Goal: Transaction & Acquisition: Obtain resource

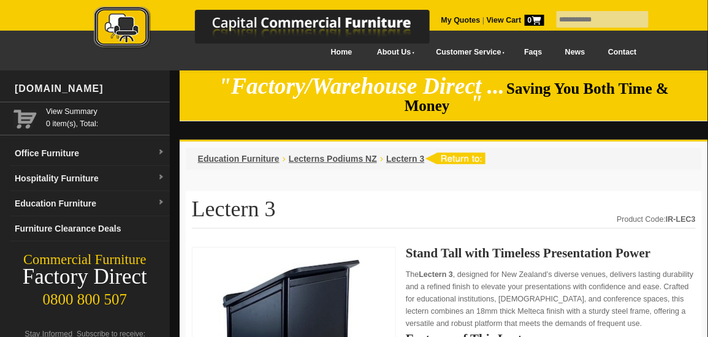
scroll to position [1, 0]
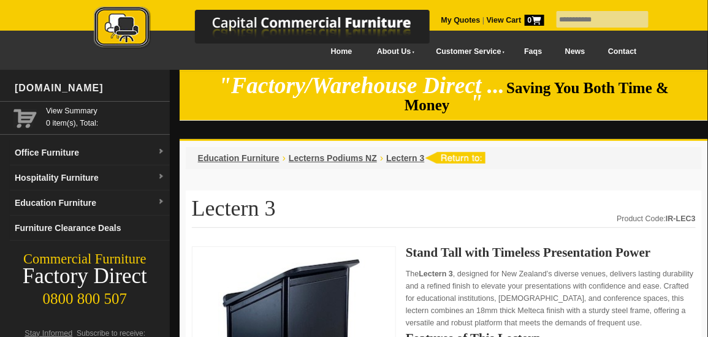
click at [627, 50] on link "Contact" at bounding box center [621, 52] width 51 height 28
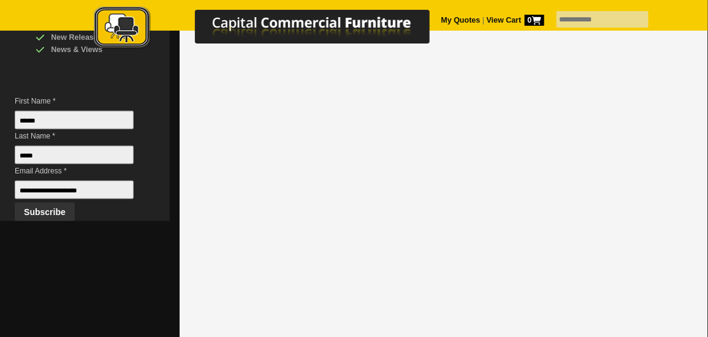
scroll to position [330, 0]
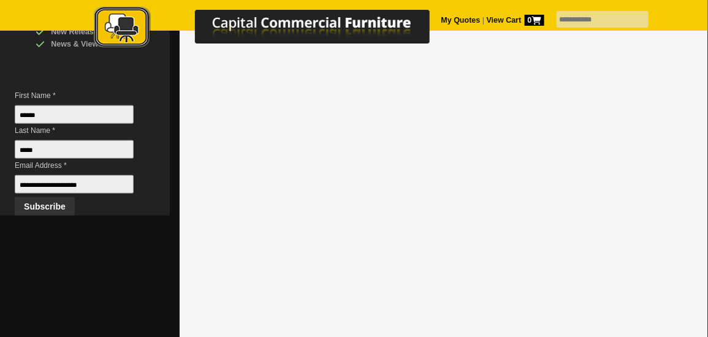
click at [309, 45] on img at bounding box center [274, 28] width 429 height 45
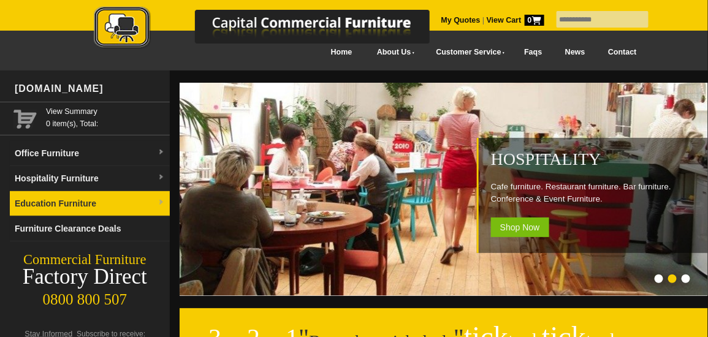
click at [77, 197] on link "Education Furniture" at bounding box center [90, 203] width 160 height 25
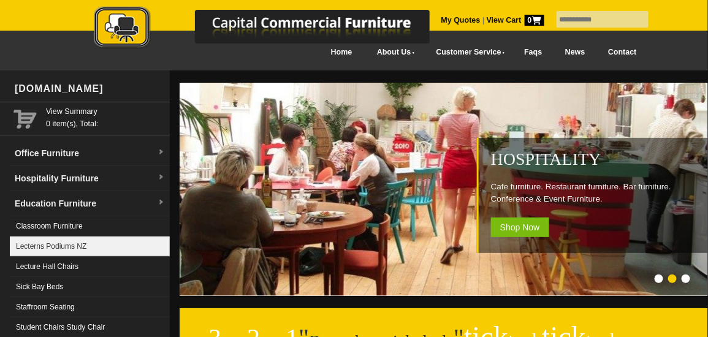
click at [70, 244] on link "Lecterns Podiums NZ" at bounding box center [90, 247] width 160 height 20
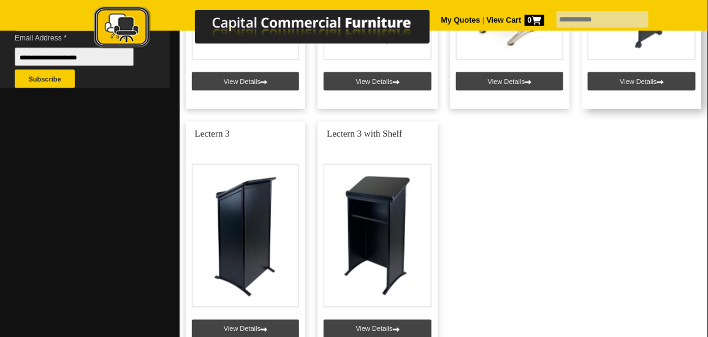
scroll to position [457, 0]
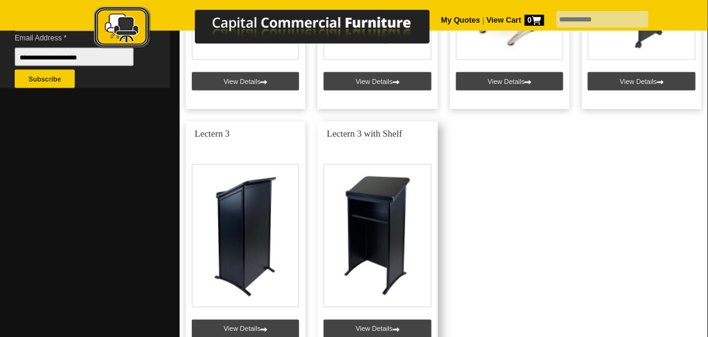
click at [404, 238] on link at bounding box center [377, 238] width 120 height 235
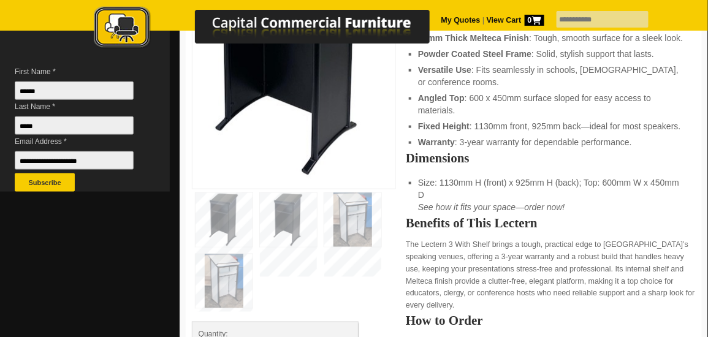
scroll to position [355, 0]
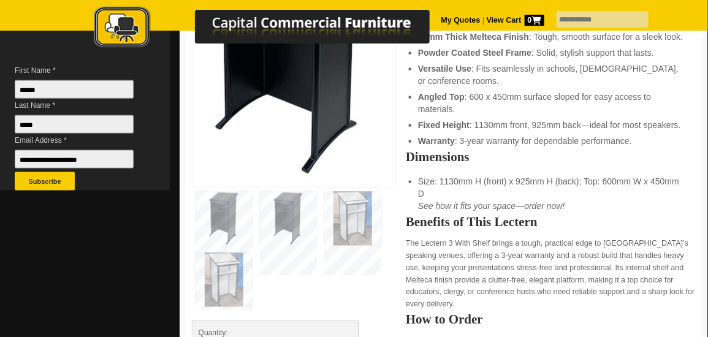
drag, startPoint x: 512, startPoint y: 276, endPoint x: 447, endPoint y: 284, distance: 64.8
click at [447, 314] on h2 "How to Order" at bounding box center [551, 320] width 290 height 12
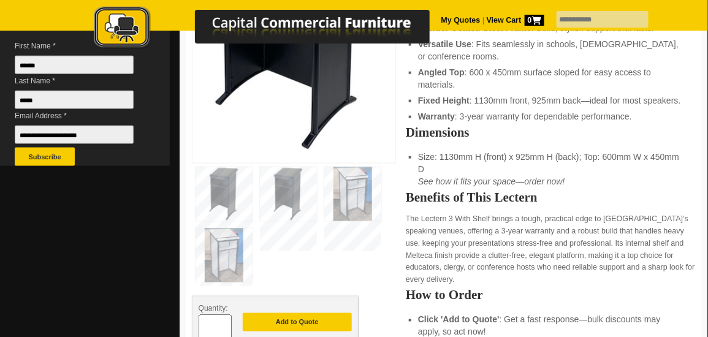
scroll to position [381, 0]
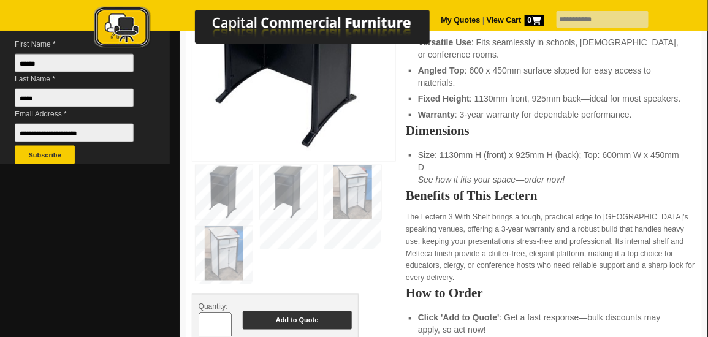
click at [309, 311] on button "Add to Quote" at bounding box center [297, 320] width 109 height 18
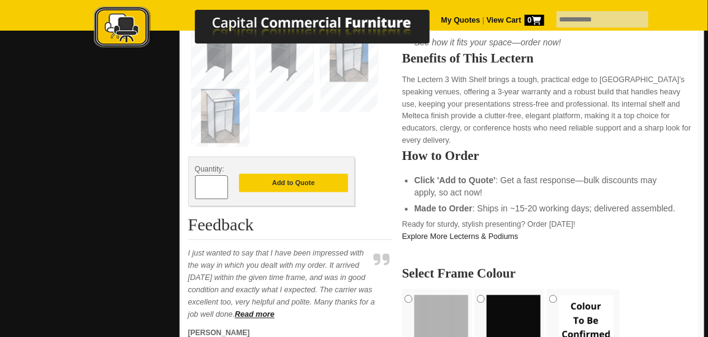
scroll to position [518, 0]
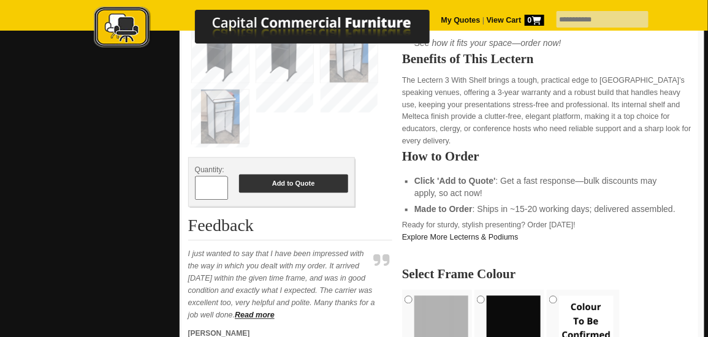
click at [316, 175] on button "Add to Quote" at bounding box center [293, 184] width 109 height 18
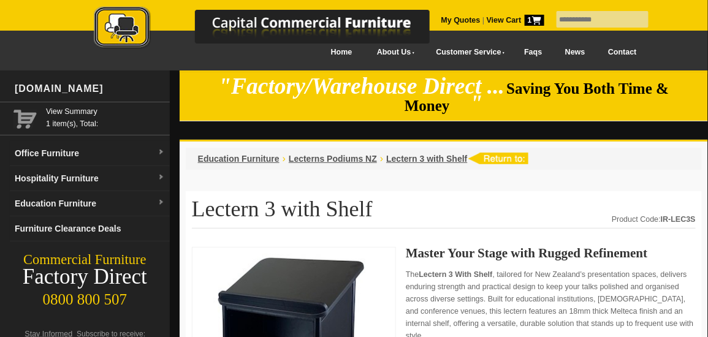
click at [532, 18] on icon at bounding box center [536, 20] width 9 height 9
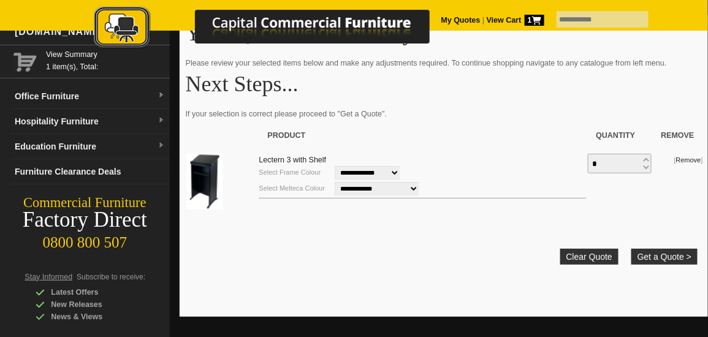
scroll to position [59, 0]
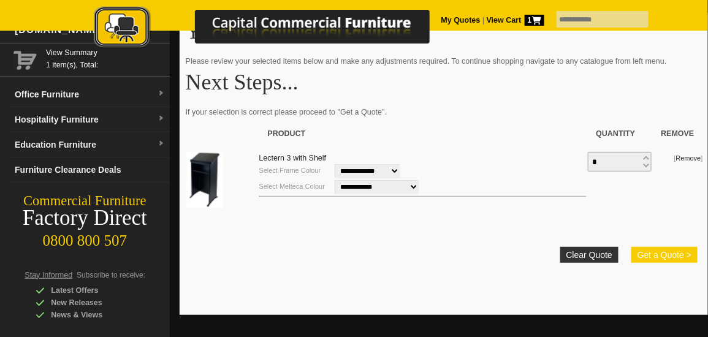
click at [648, 255] on button "Get a Quote >" at bounding box center [664, 255] width 66 height 16
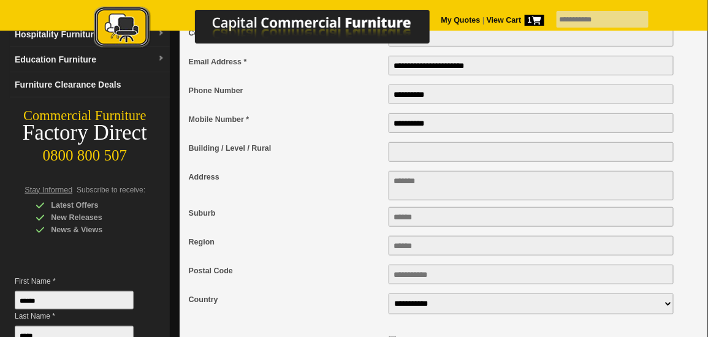
scroll to position [144, 0]
click at [437, 284] on input "Postal Code" at bounding box center [530, 275] width 285 height 20
type input "****"
type textarea "**********"
click at [406, 222] on input "Suburb" at bounding box center [530, 217] width 285 height 20
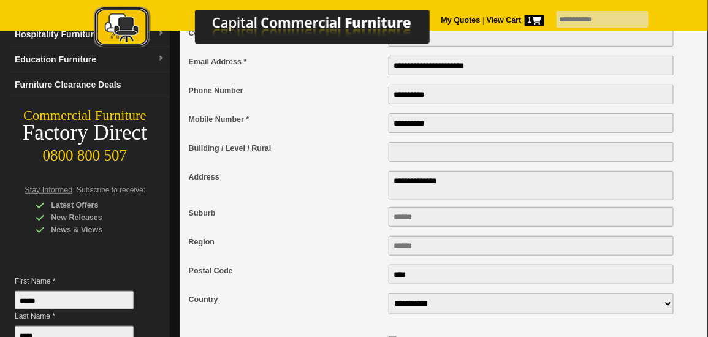
click at [397, 255] on input "Region" at bounding box center [530, 246] width 285 height 20
type input "********"
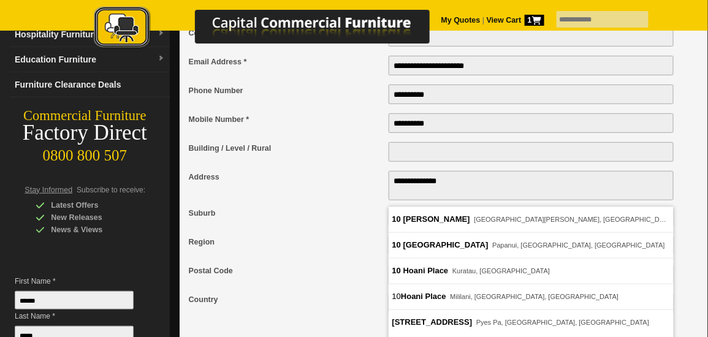
click at [451, 188] on textarea "**********" at bounding box center [530, 185] width 285 height 29
type textarea "*"
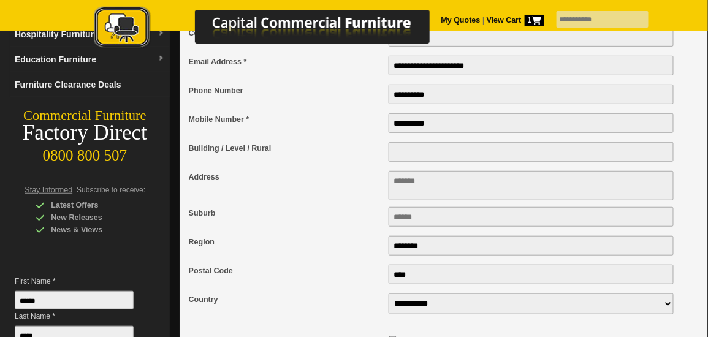
click at [340, 211] on span "Suburb" at bounding box center [286, 213] width 194 height 12
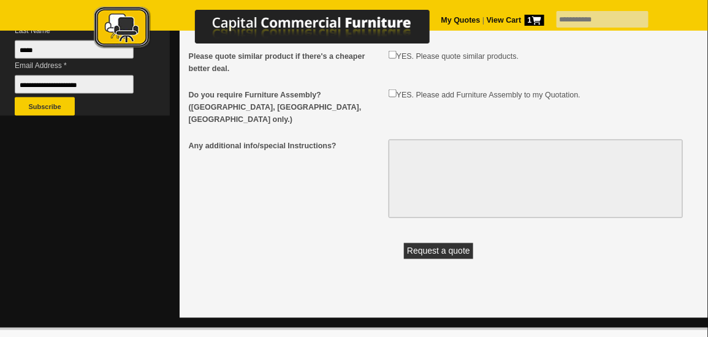
scroll to position [429, 0]
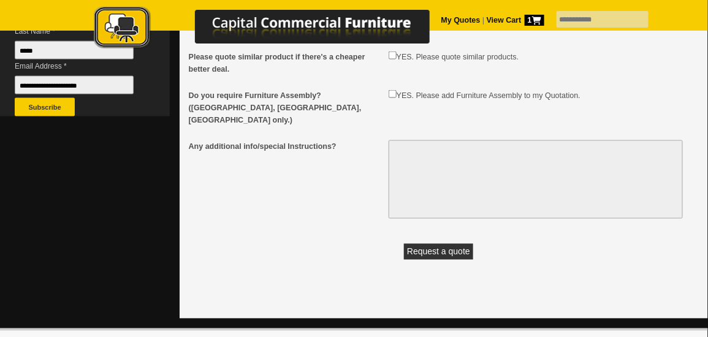
click at [428, 246] on button "Request a quote" at bounding box center [438, 252] width 69 height 16
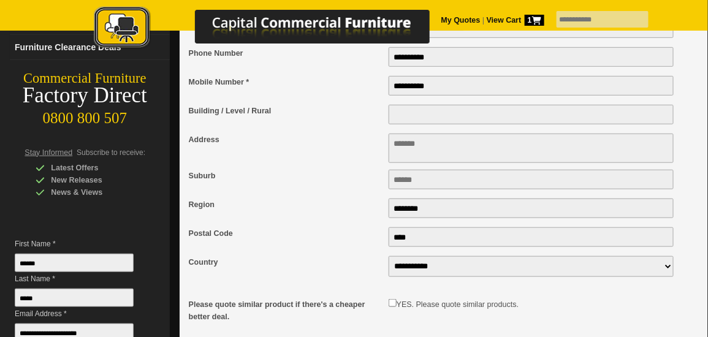
scroll to position [178, 0]
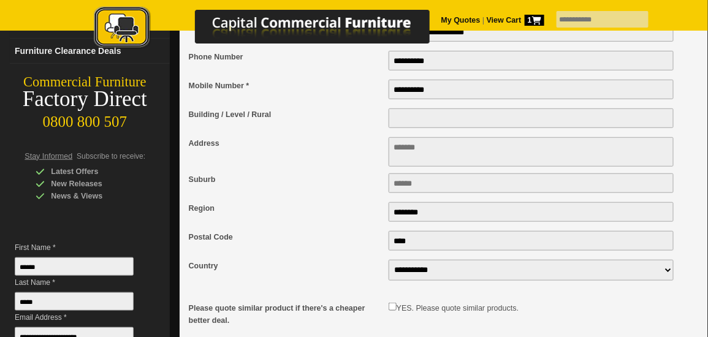
click at [409, 163] on textarea "Address" at bounding box center [530, 151] width 285 height 29
type textarea "**********"
type input "**********"
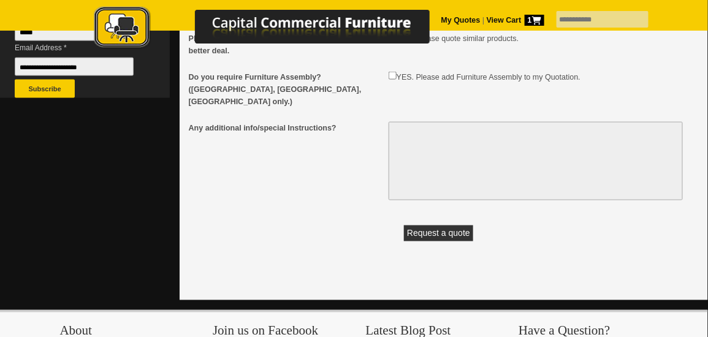
scroll to position [448, 0]
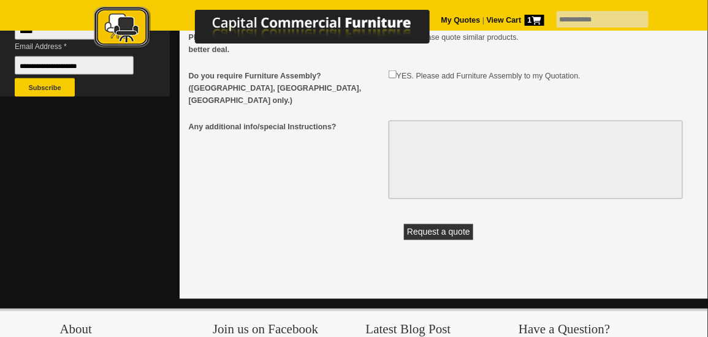
click at [434, 227] on button "Request a quote" at bounding box center [438, 232] width 69 height 16
